Goal: Find specific page/section: Find specific page/section

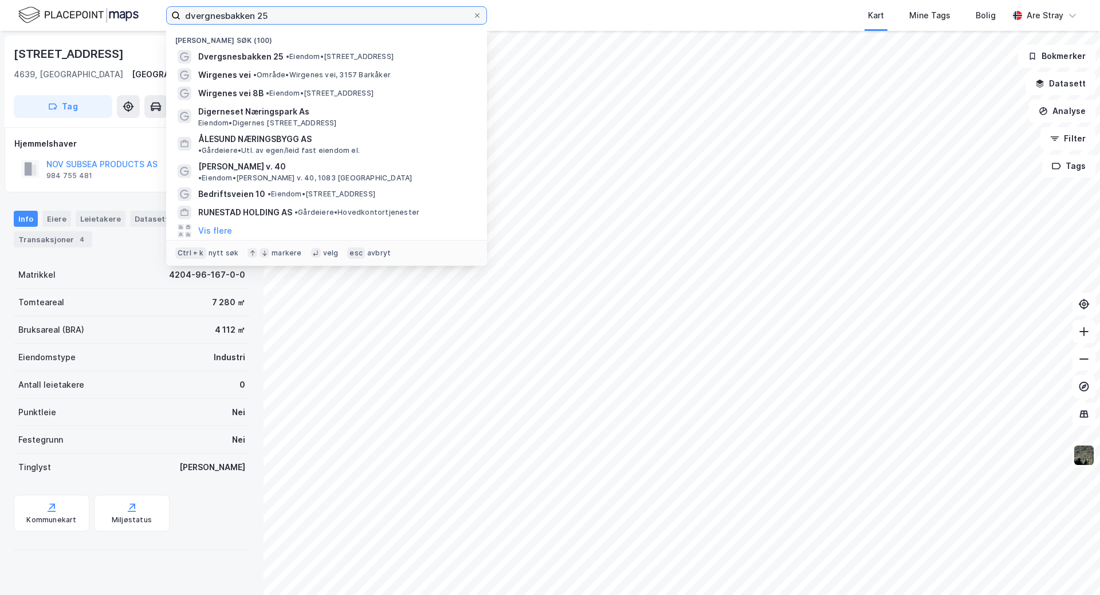
drag, startPoint x: 274, startPoint y: 14, endPoint x: 135, endPoint y: 9, distance: 139.3
click at [135, 9] on div "dvergnesbakken 25 Nylige søk (100) [GEOGRAPHIC_DATA] 25 • Eiendom • [STREET_ADD…" at bounding box center [550, 15] width 1100 height 31
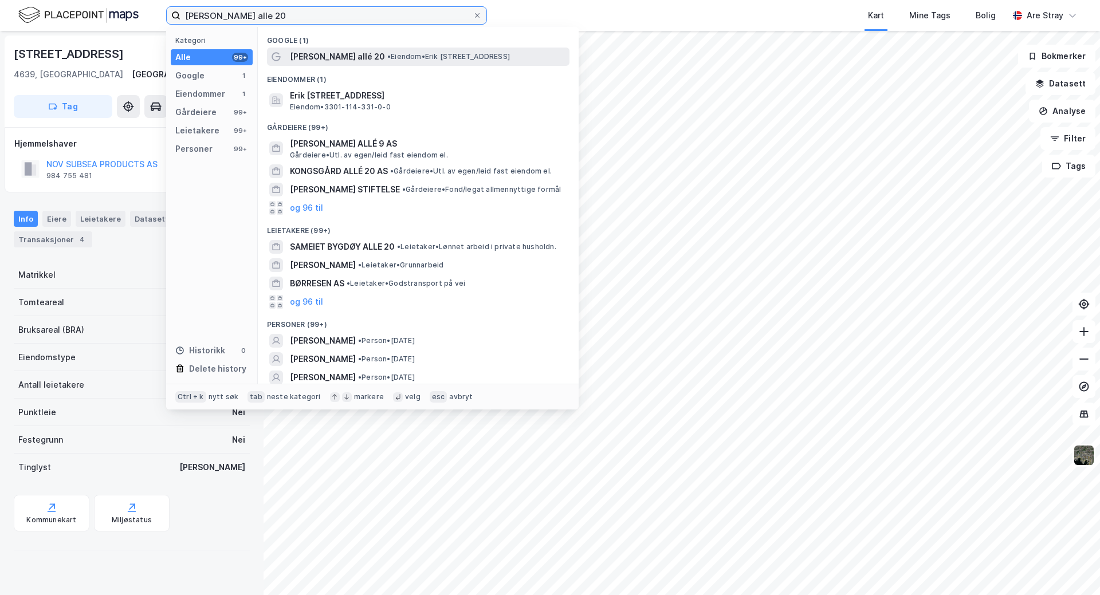
type input "[PERSON_NAME] alle 20"
click at [309, 59] on span "[PERSON_NAME] allé 20" at bounding box center [337, 57] width 95 height 14
